Goal: Navigation & Orientation: Find specific page/section

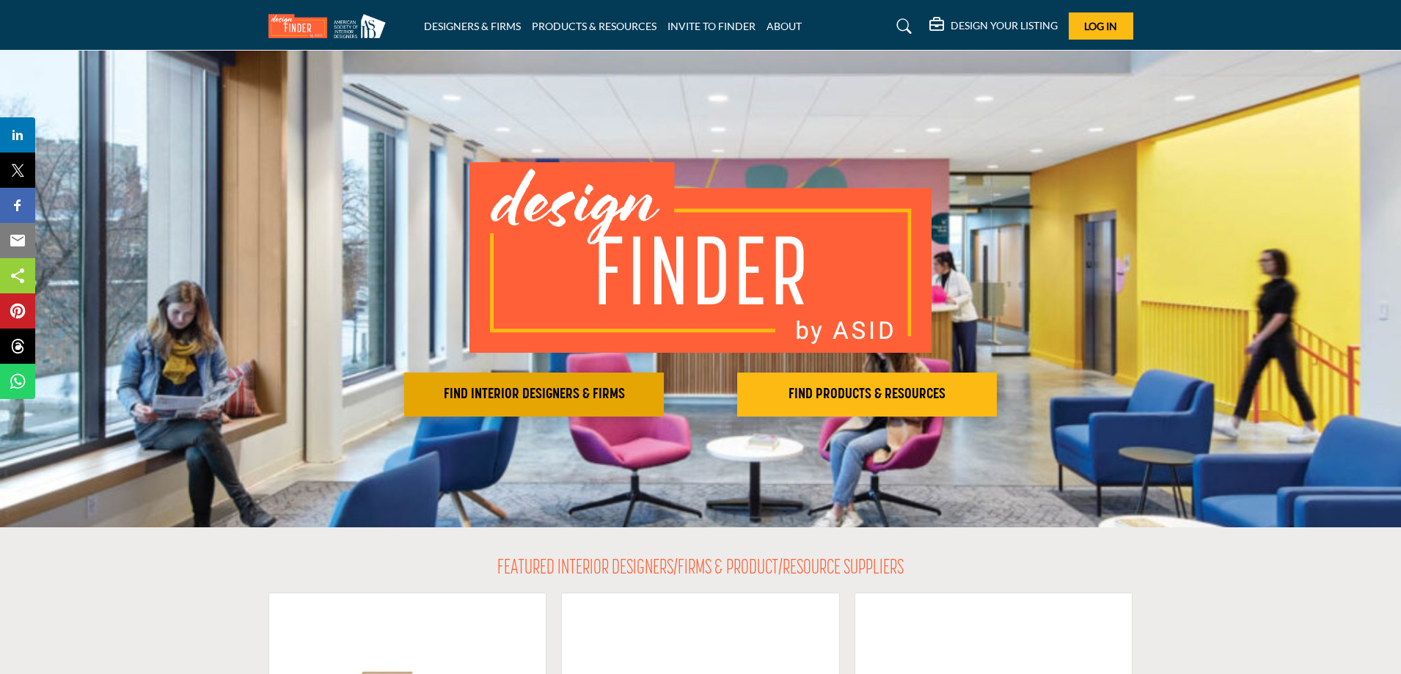
click at [611, 382] on button "FIND INTERIOR DESIGNERS & FIRMS" at bounding box center [534, 395] width 260 height 44
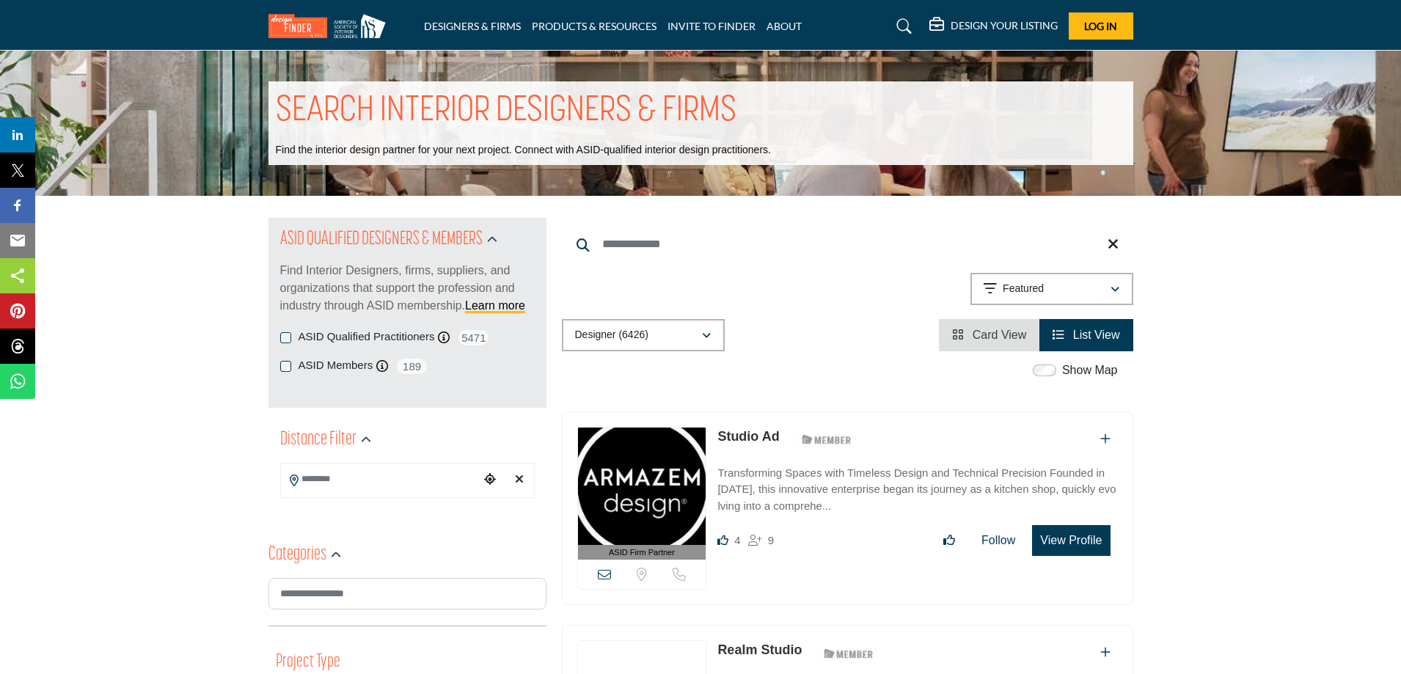
click at [1075, 329] on span "List View" at bounding box center [1096, 335] width 47 height 12
click at [1091, 298] on button "Featured" at bounding box center [1051, 289] width 163 height 32
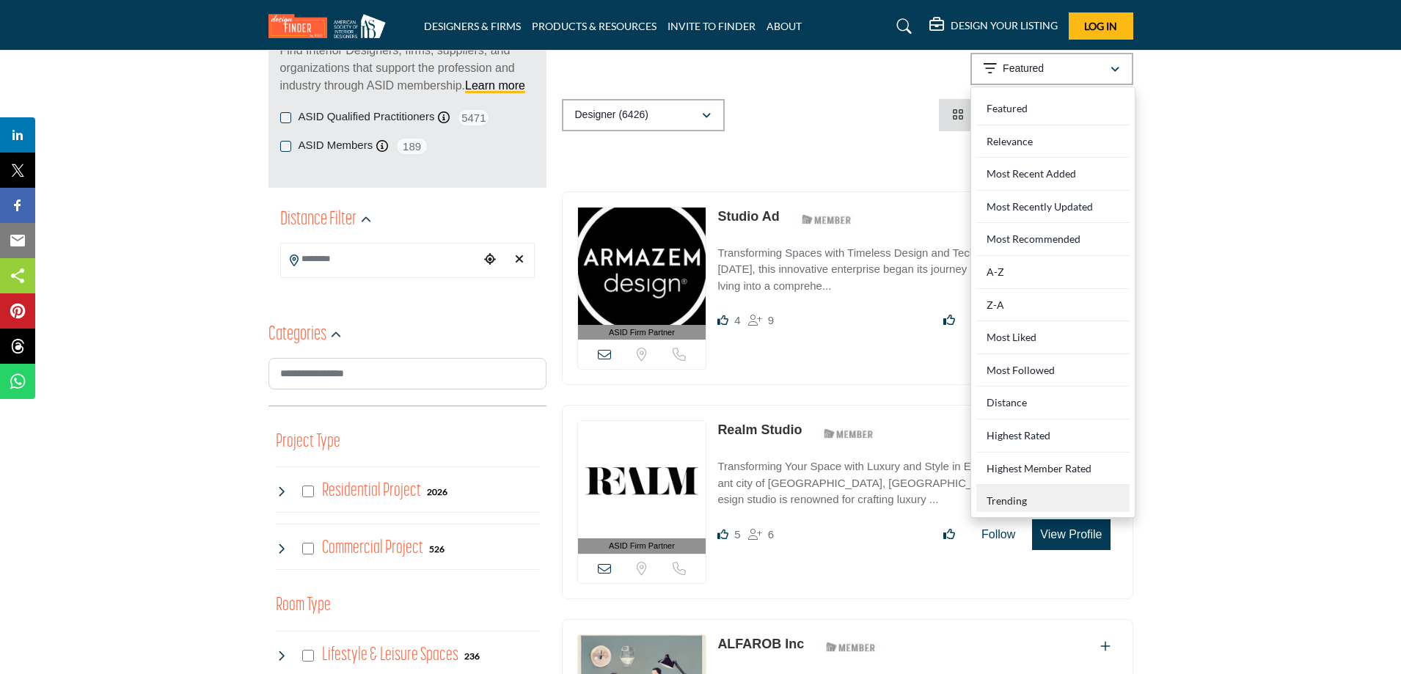
click at [1025, 505] on div "Trending" at bounding box center [1052, 498] width 153 height 27
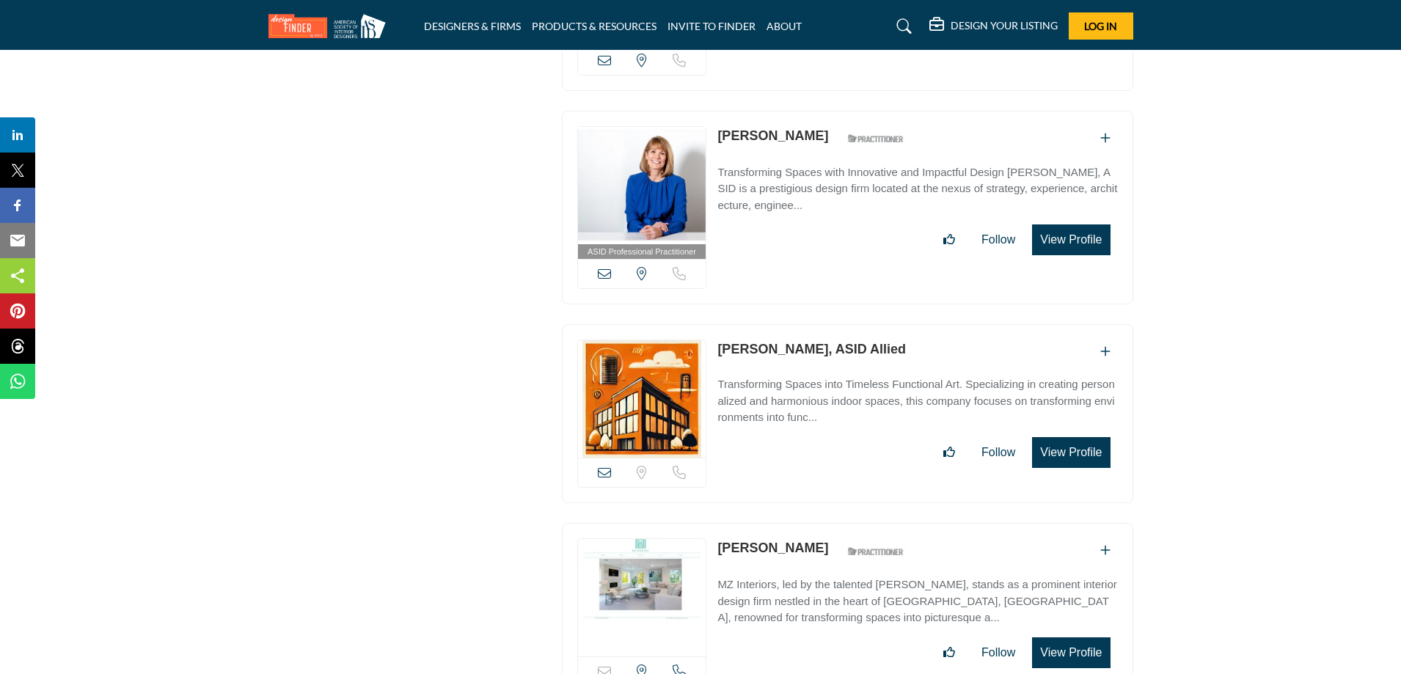
scroll to position [20880, 0]
